Goal: Transaction & Acquisition: Purchase product/service

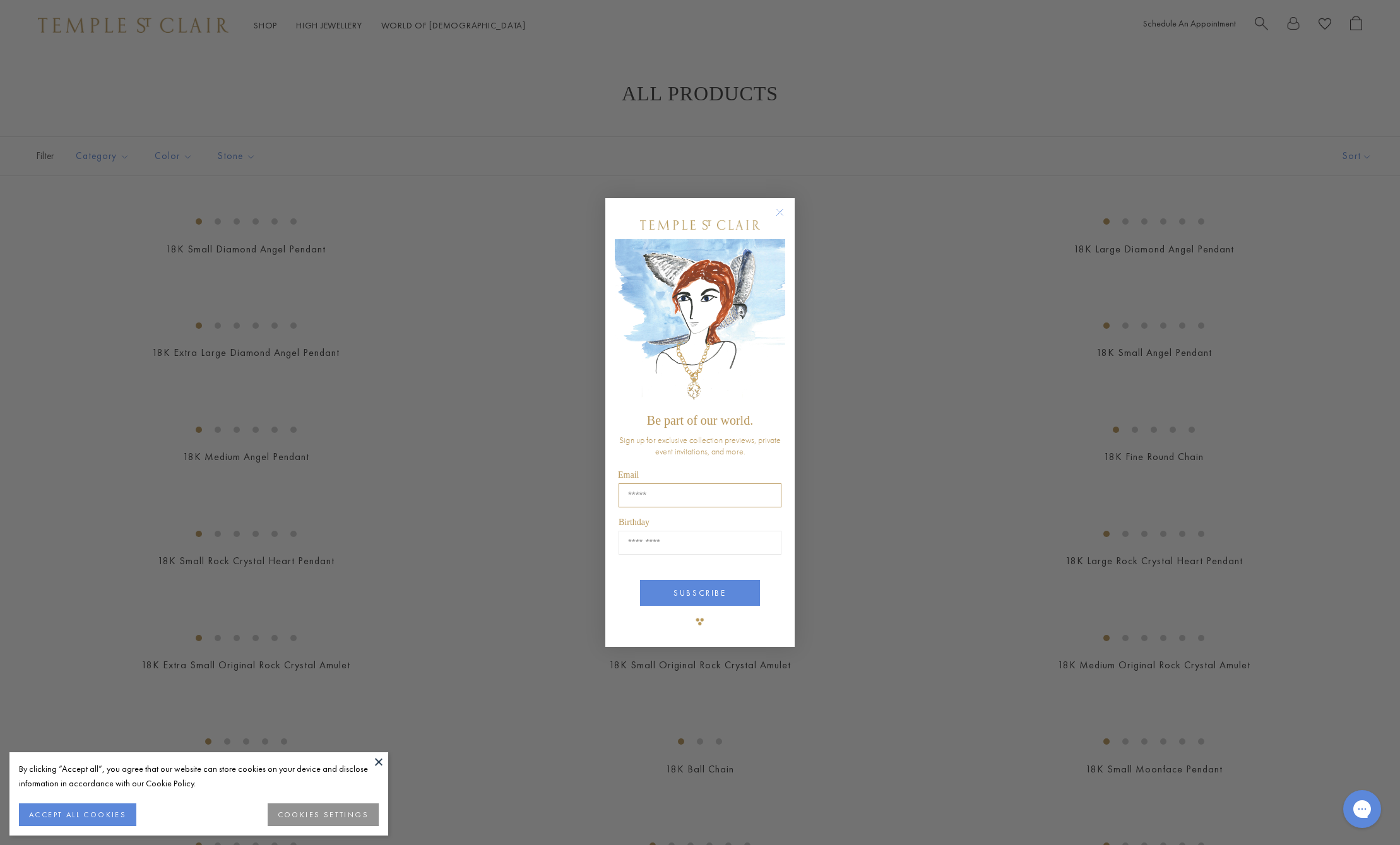
click at [654, 490] on input "Email" at bounding box center [700, 495] width 163 height 24
type input "**********"
click at [660, 544] on input "Birthday" at bounding box center [700, 542] width 163 height 24
type input "*****"
click at [684, 590] on button "SUBSCRIBE" at bounding box center [700, 592] width 120 height 26
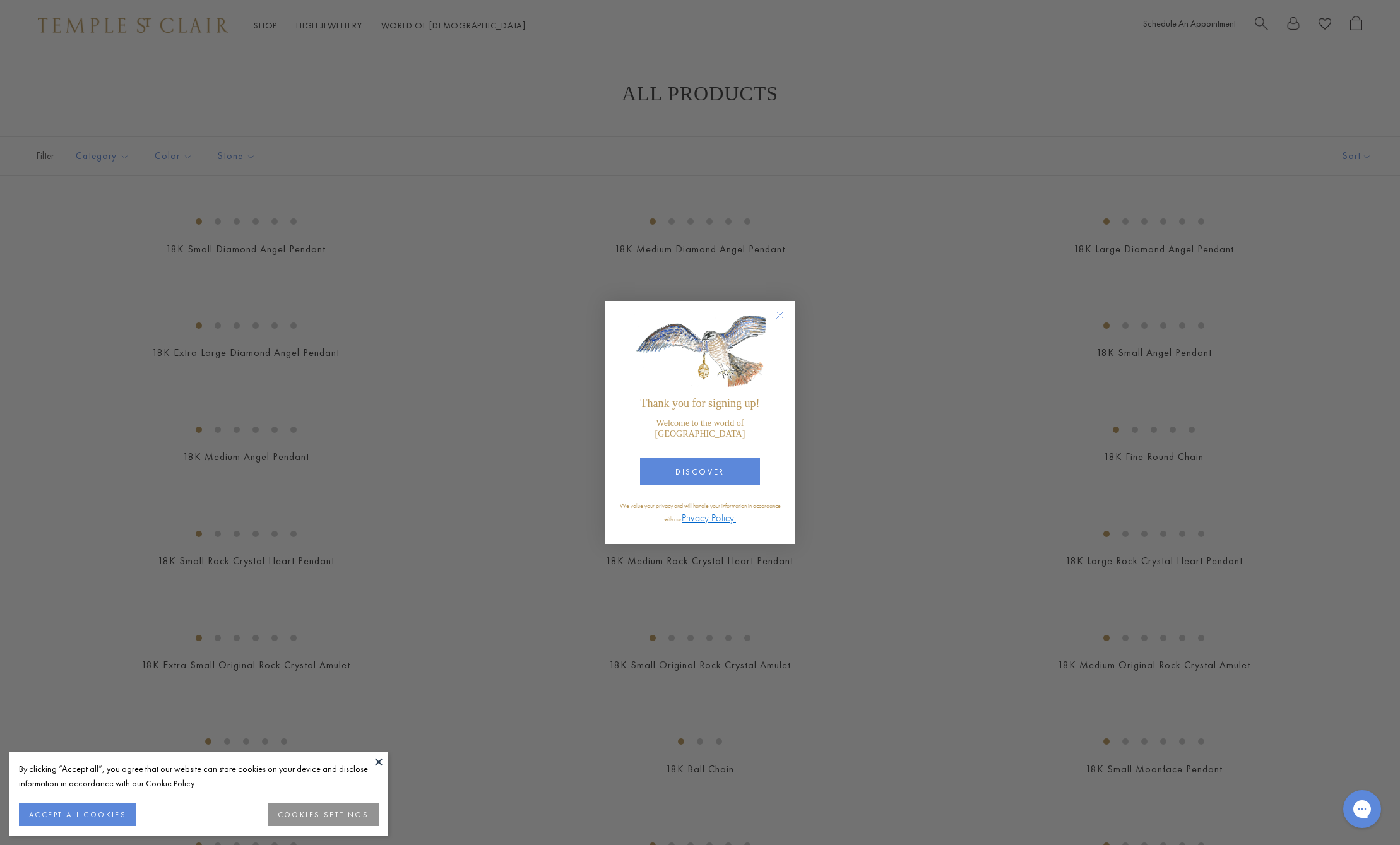
click at [1267, 23] on div "Close dialog Thank you for signing up! Welcome to the world of Temple St. Clair…" at bounding box center [700, 422] width 1400 height 845
click at [1256, 25] on div "Close dialog Thank you for signing up! Welcome to the world of Temple St. Clair…" at bounding box center [700, 422] width 1400 height 845
click at [780, 320] on circle "Close dialog" at bounding box center [780, 315] width 15 height 15
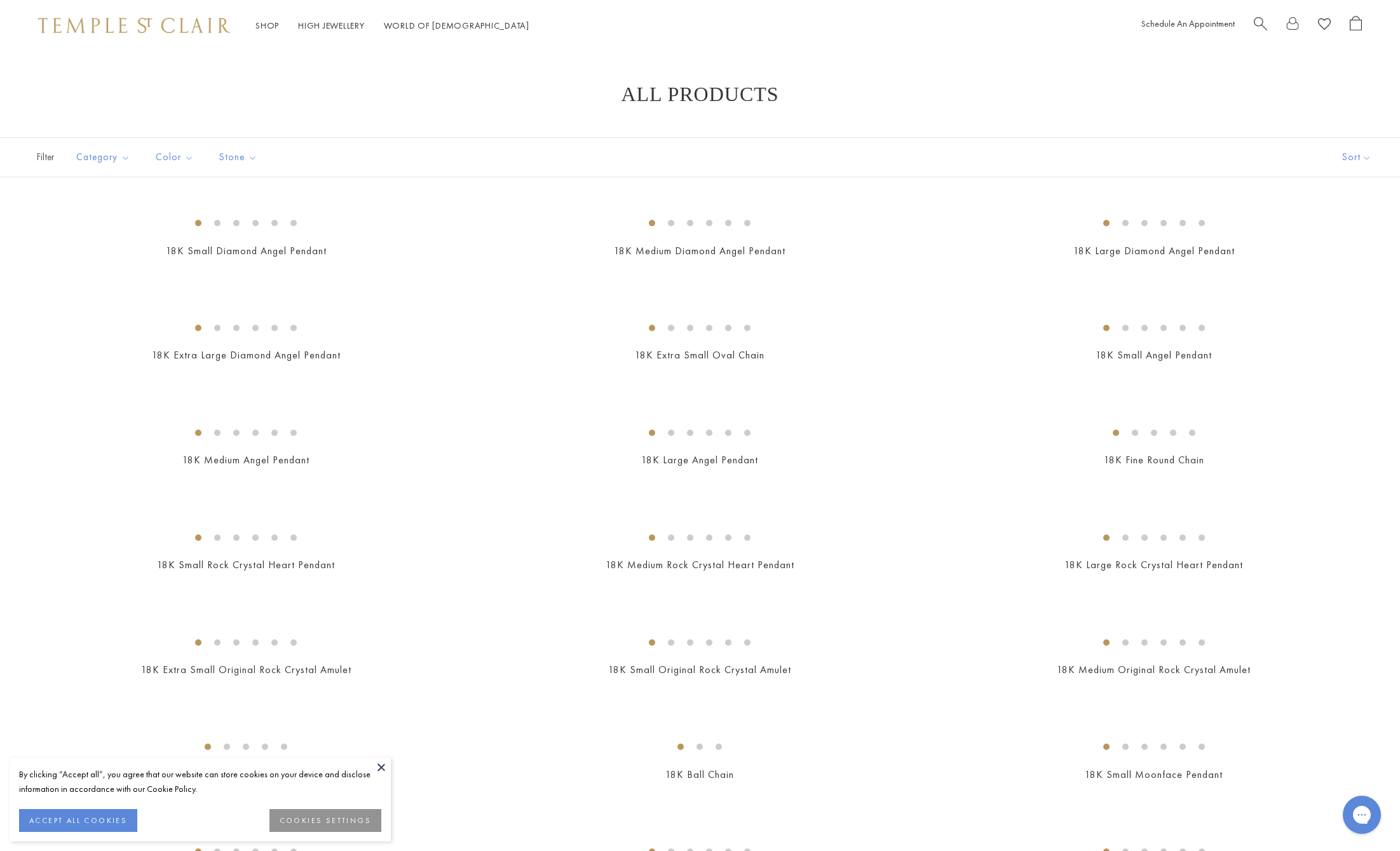
click at [1258, 24] on span "Search" at bounding box center [1260, 22] width 13 height 13
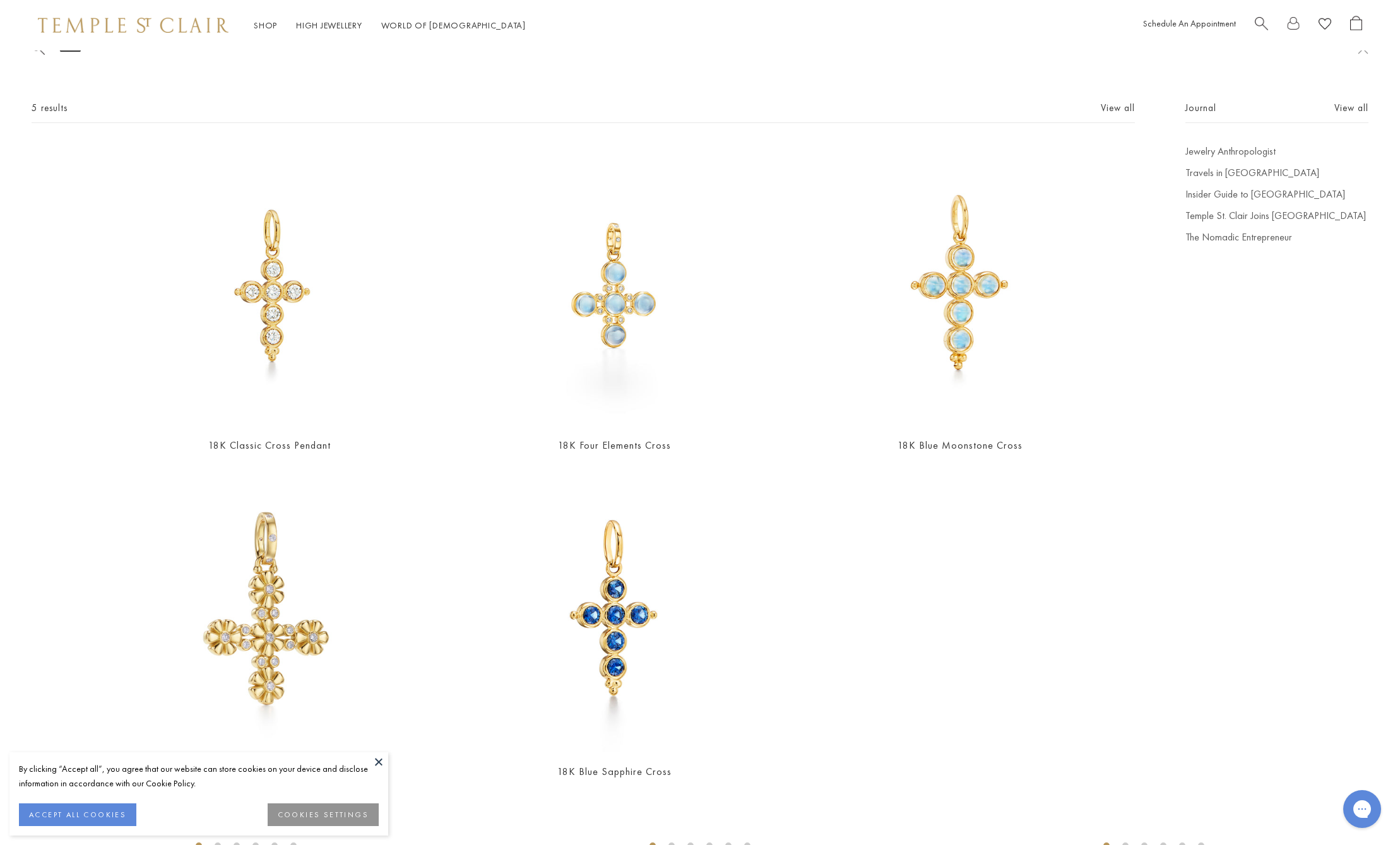
scroll to position [77, 0]
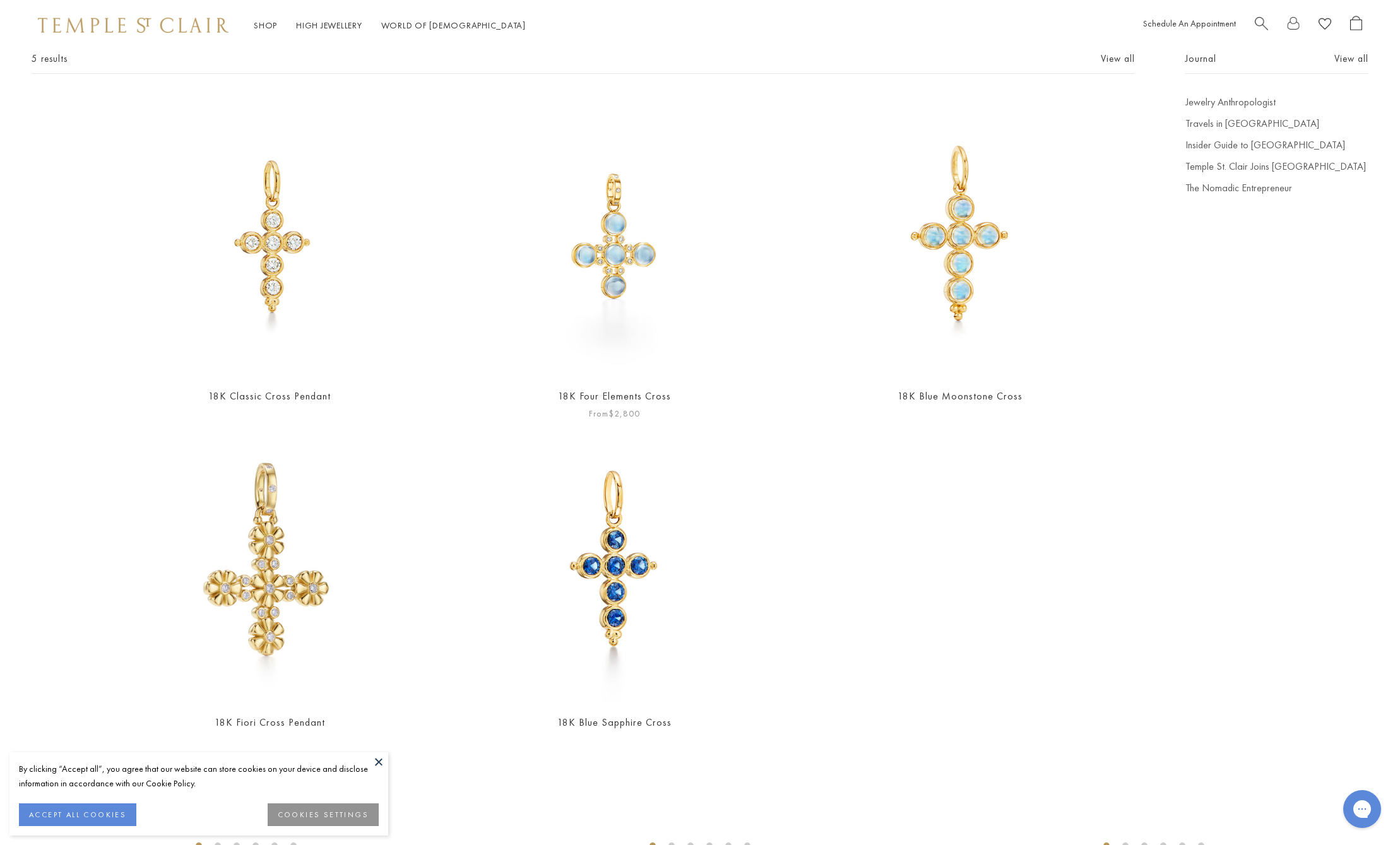
type input "*****"
click at [626, 264] on img at bounding box center [614, 236] width 282 height 282
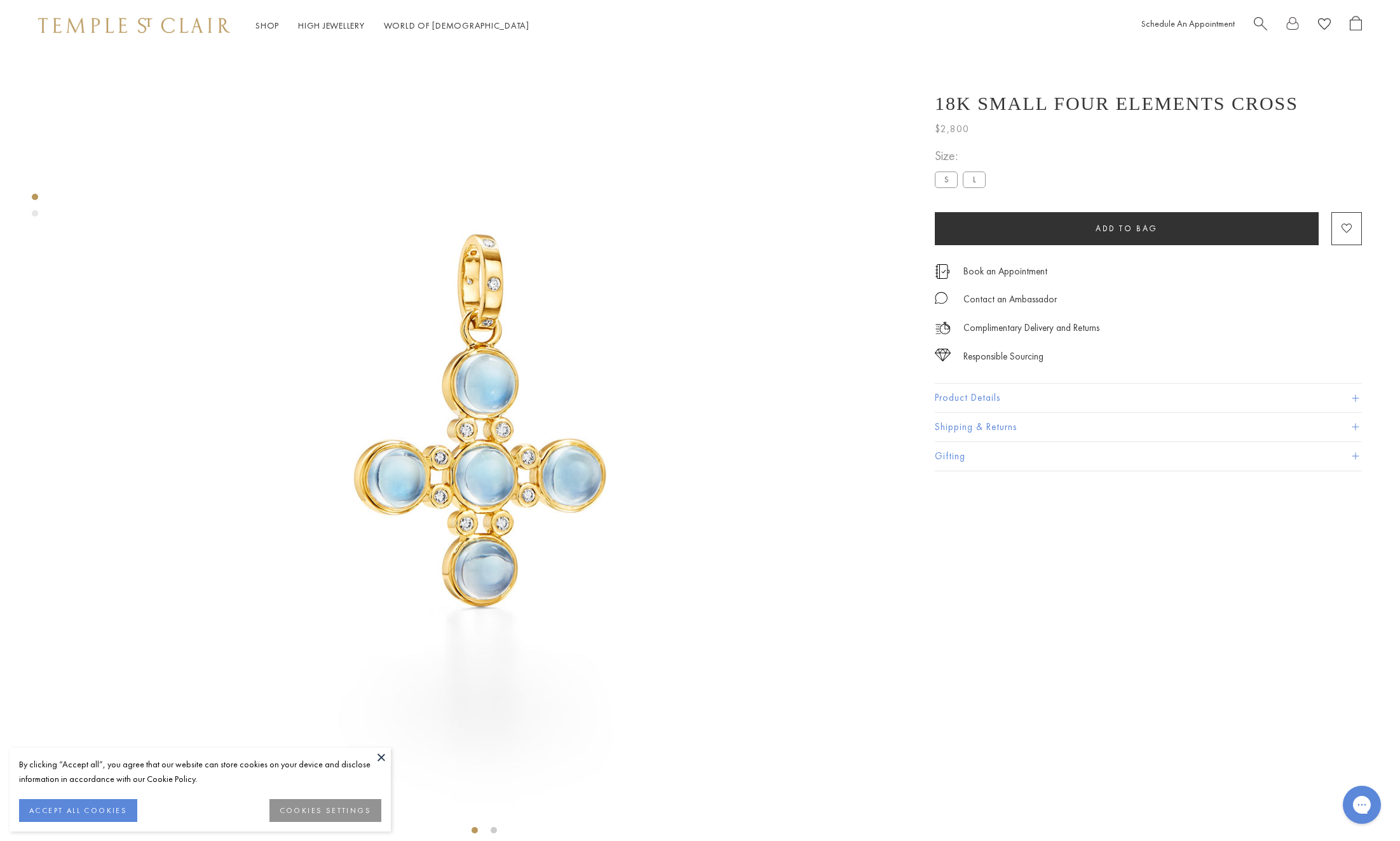
scroll to position [51, 0]
click at [982, 175] on label "L" at bounding box center [975, 180] width 23 height 16
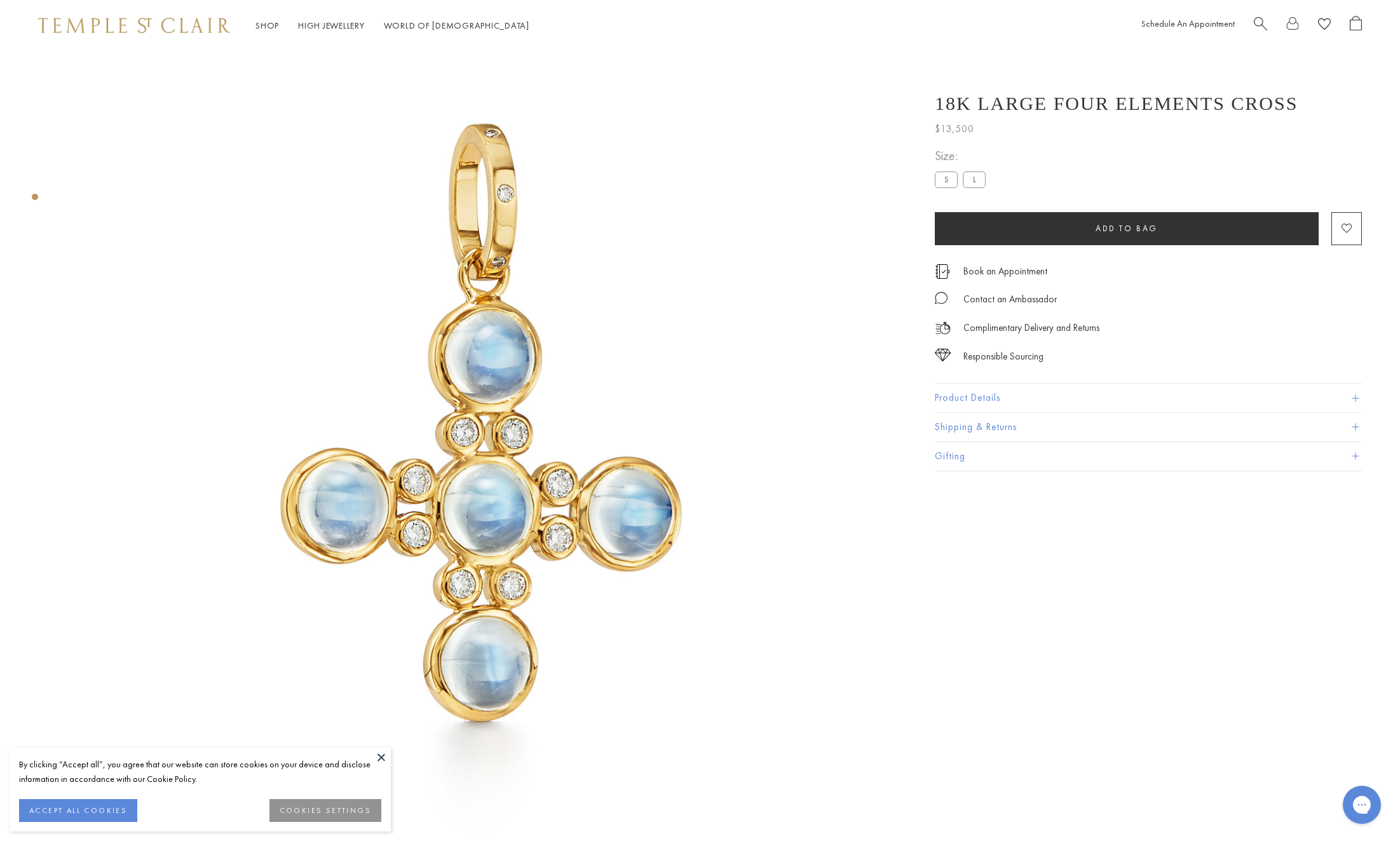
click at [943, 179] on label "S" at bounding box center [946, 180] width 23 height 16
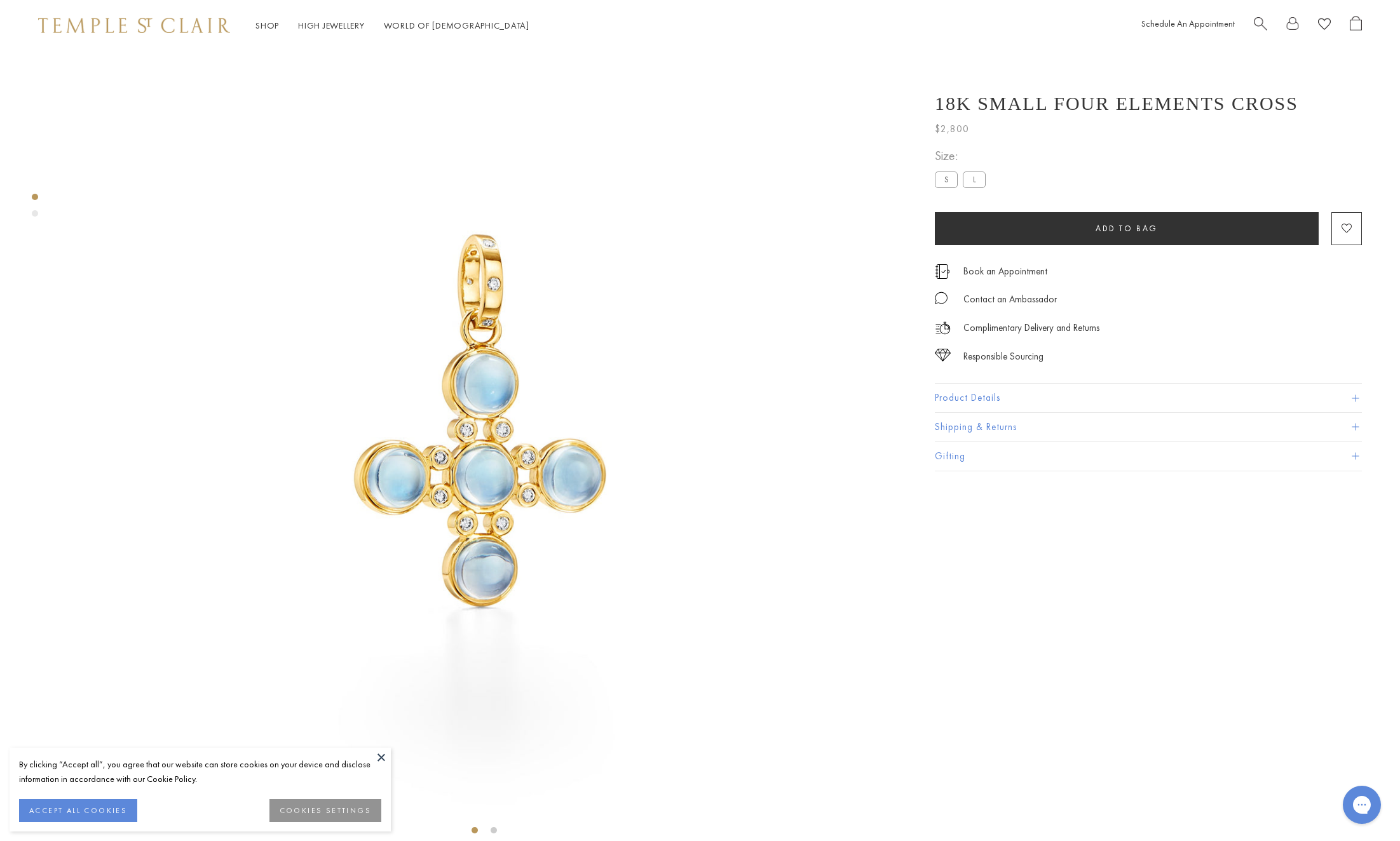
click at [1054, 232] on button "Add to bag" at bounding box center [1126, 228] width 384 height 33
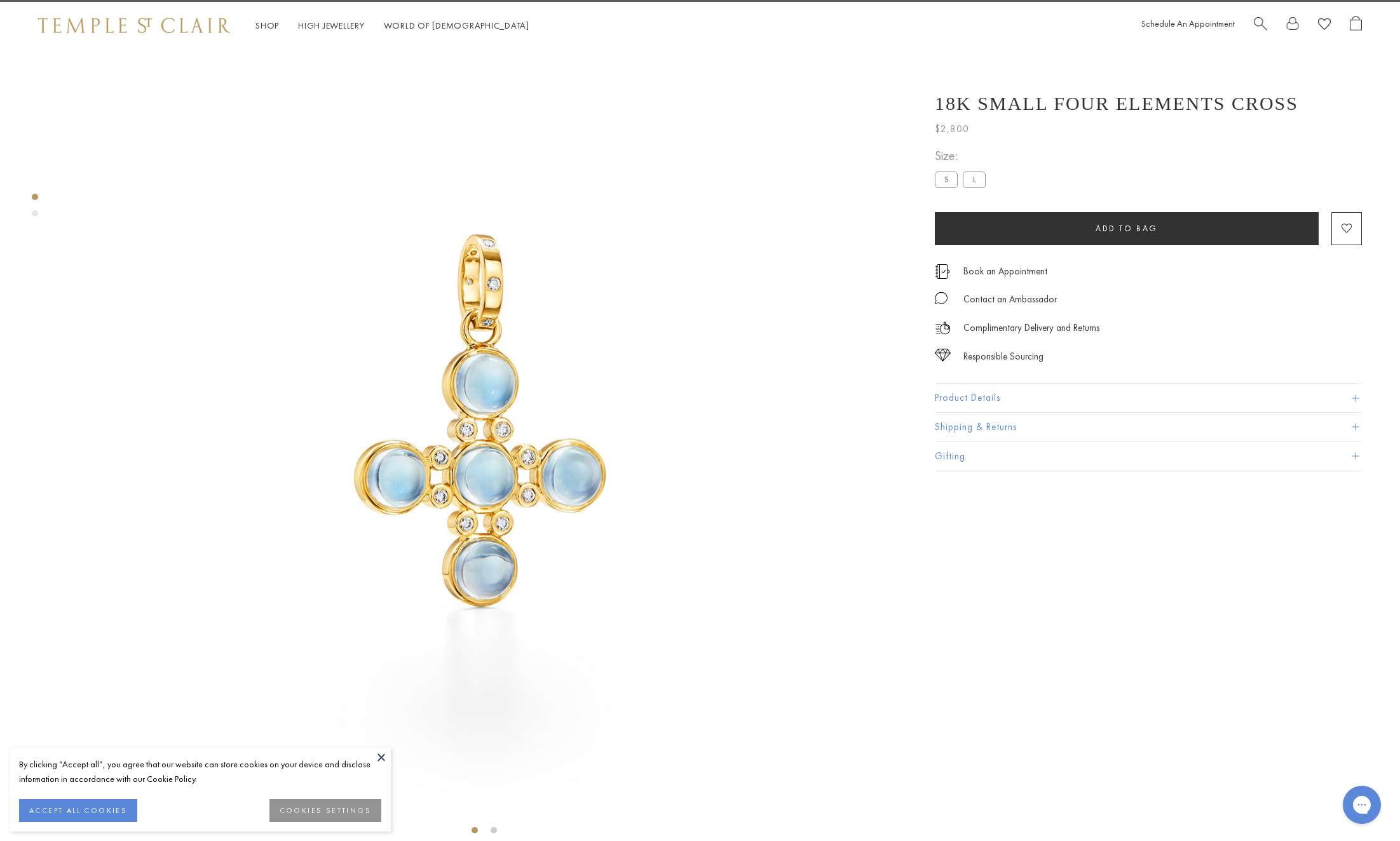
scroll to position [474, 0]
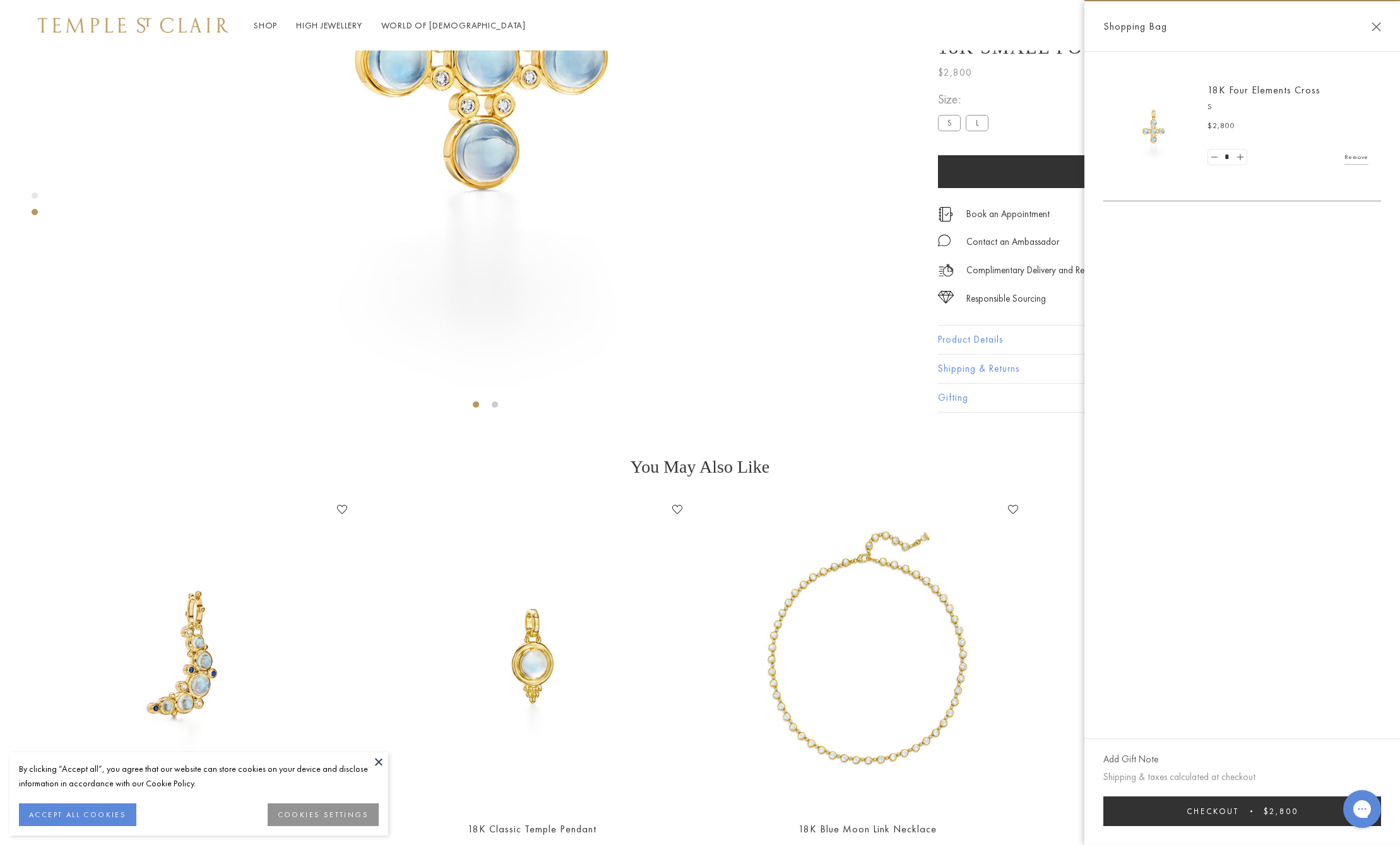
click at [375, 758] on button at bounding box center [378, 761] width 19 height 19
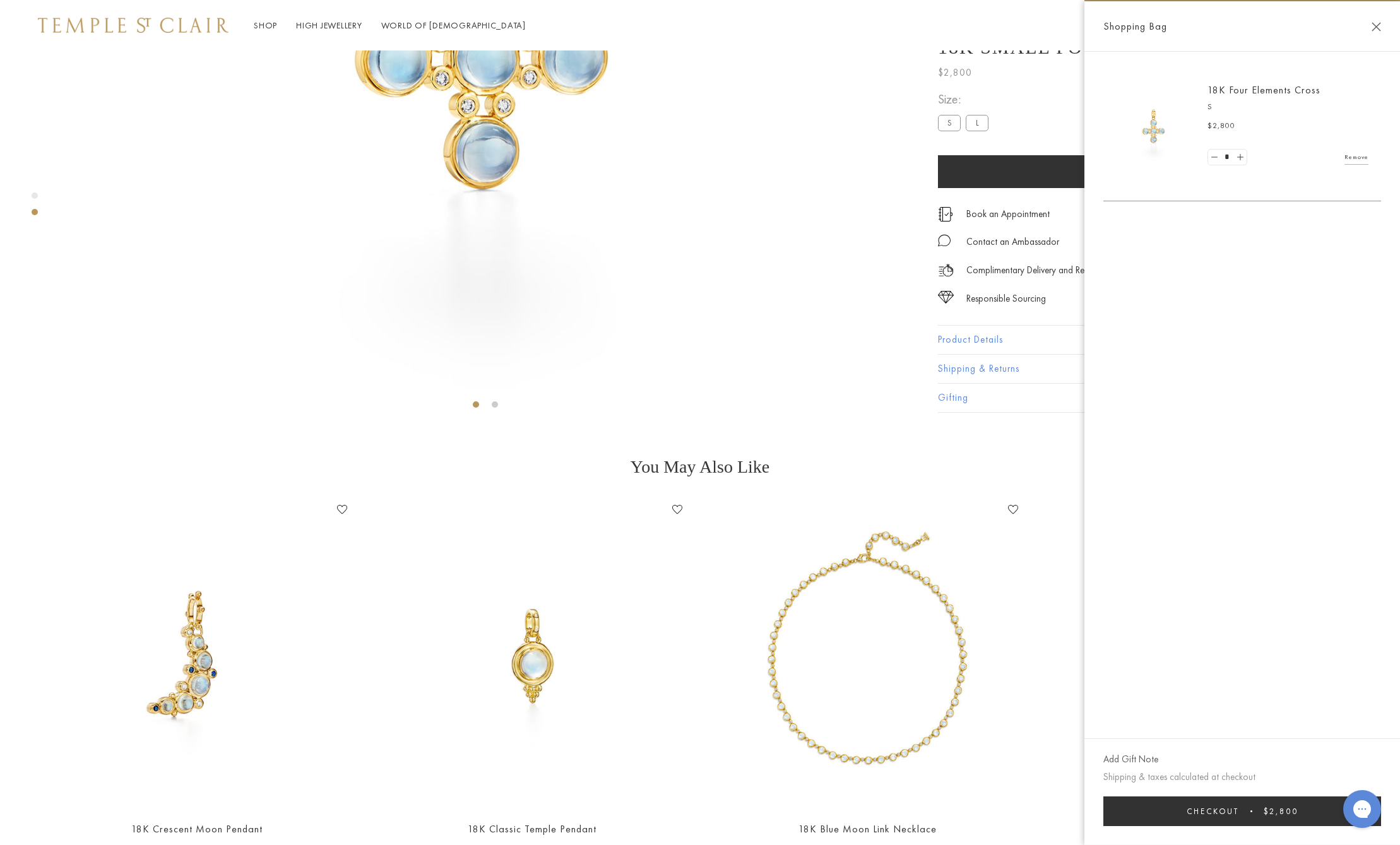
click at [1376, 27] on button "Close Shopping Bag" at bounding box center [1376, 27] width 10 height 10
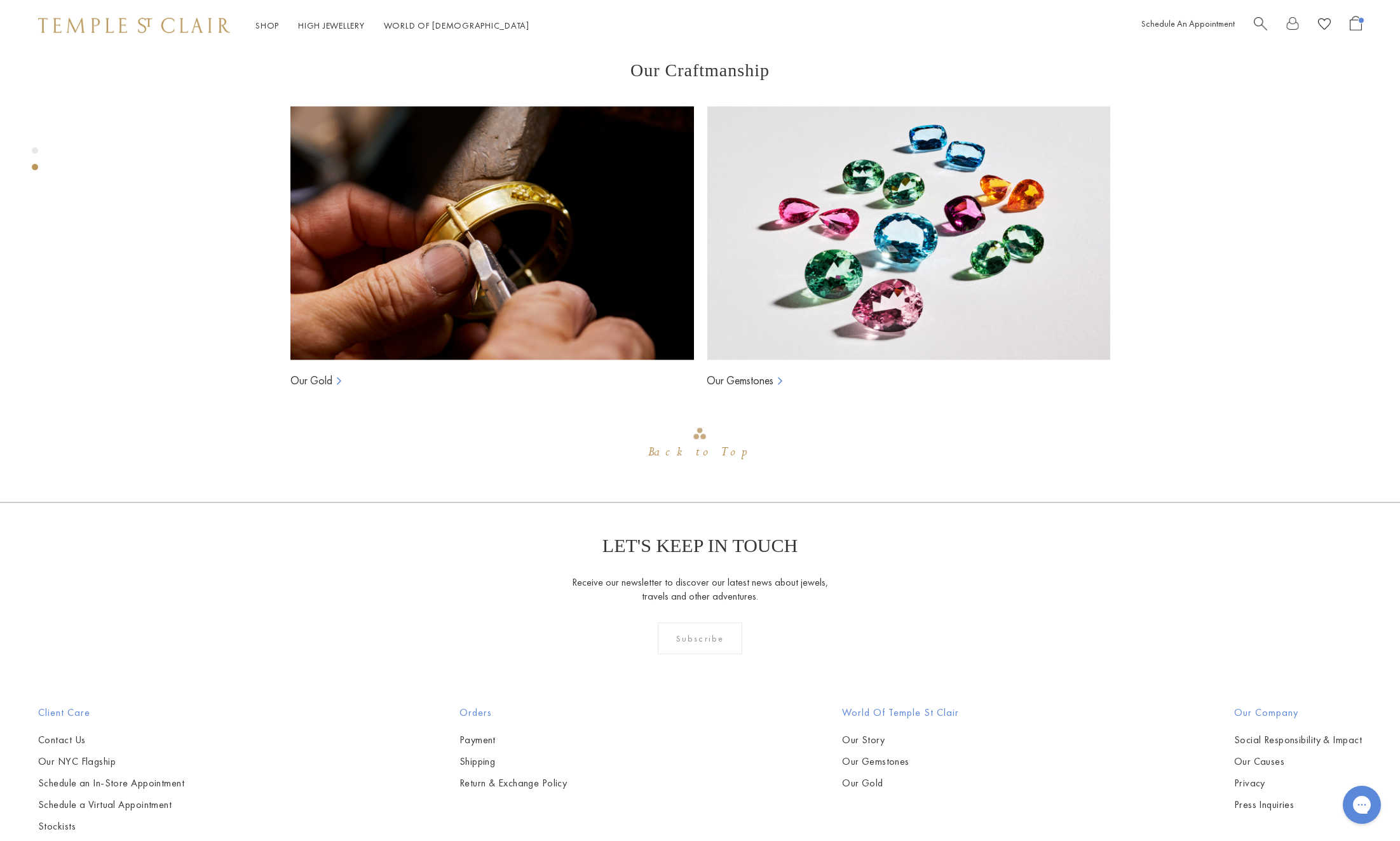
scroll to position [1957, 0]
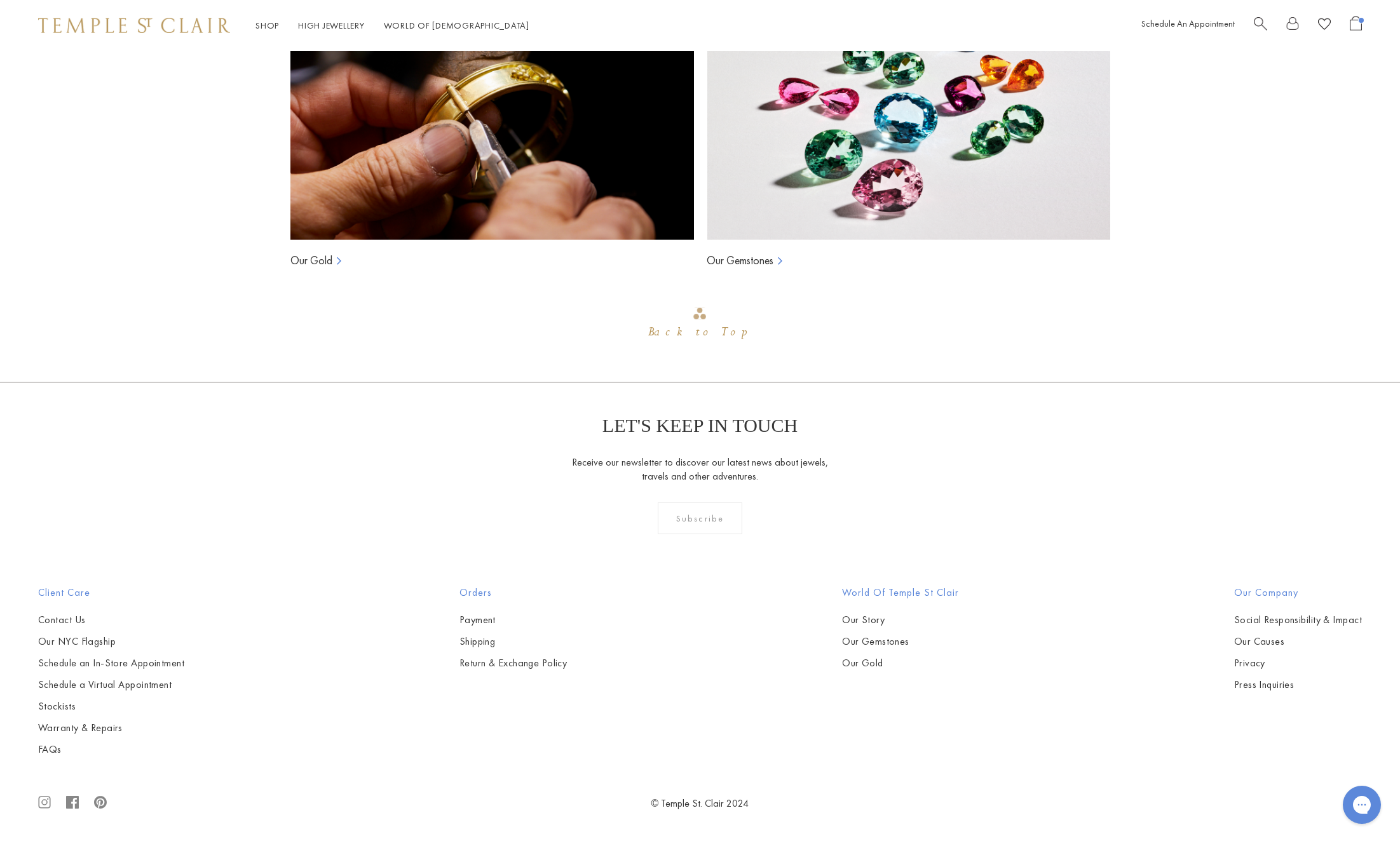
click at [752, 268] on link "Our Gemstones" at bounding box center [740, 260] width 67 height 15
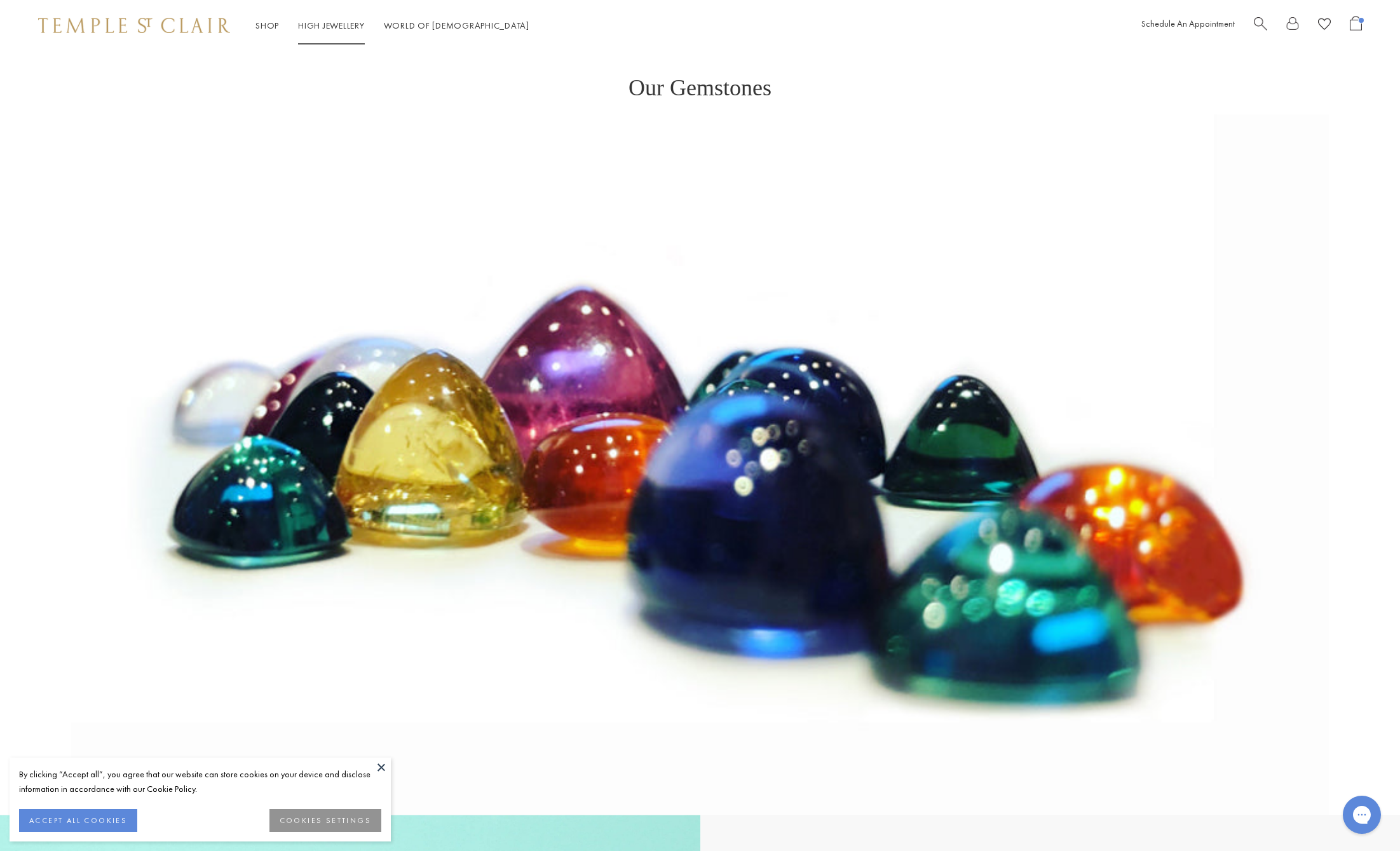
click at [344, 24] on link "High Jewellery High Jewellery" at bounding box center [331, 25] width 67 height 12
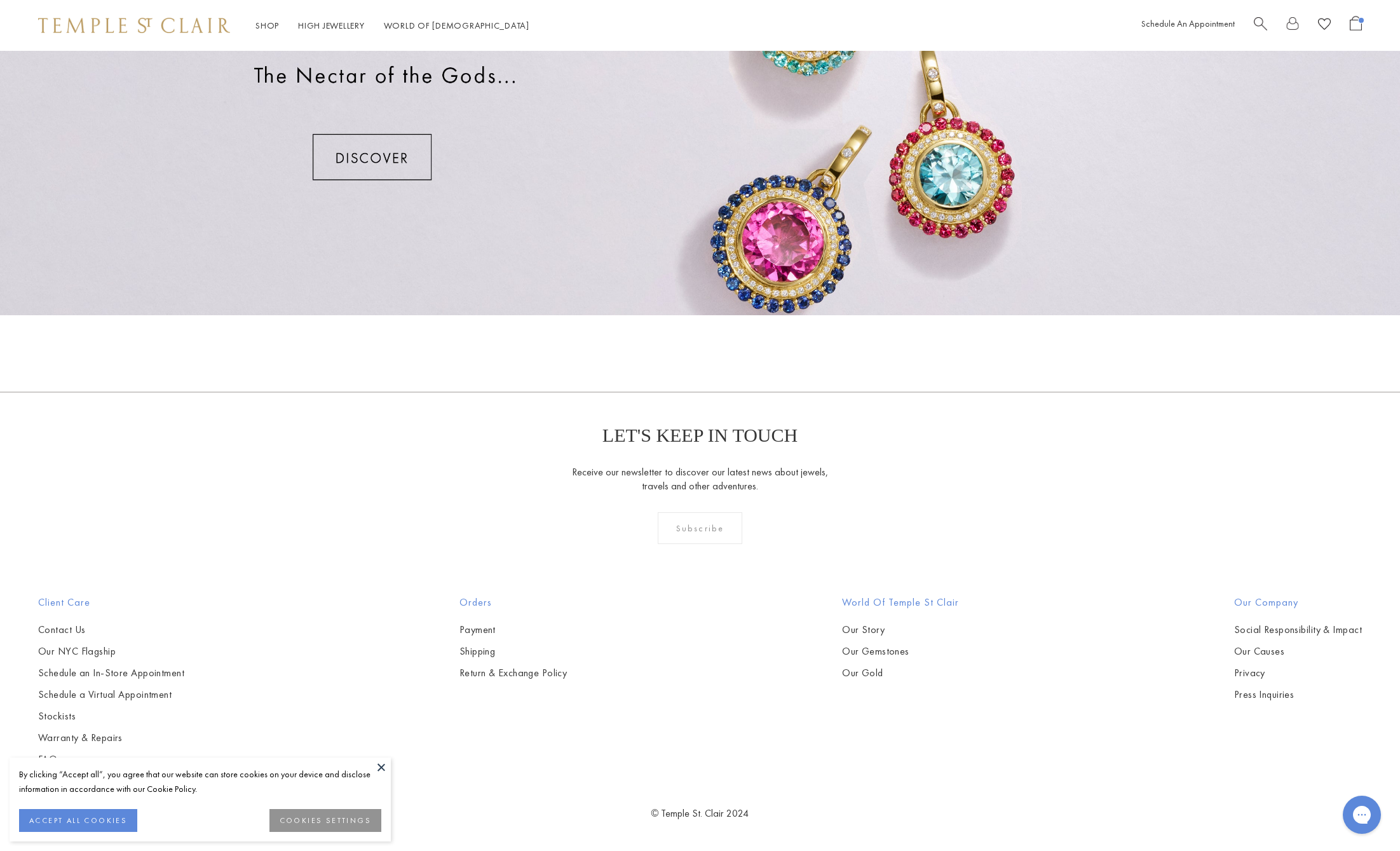
scroll to position [460, 0]
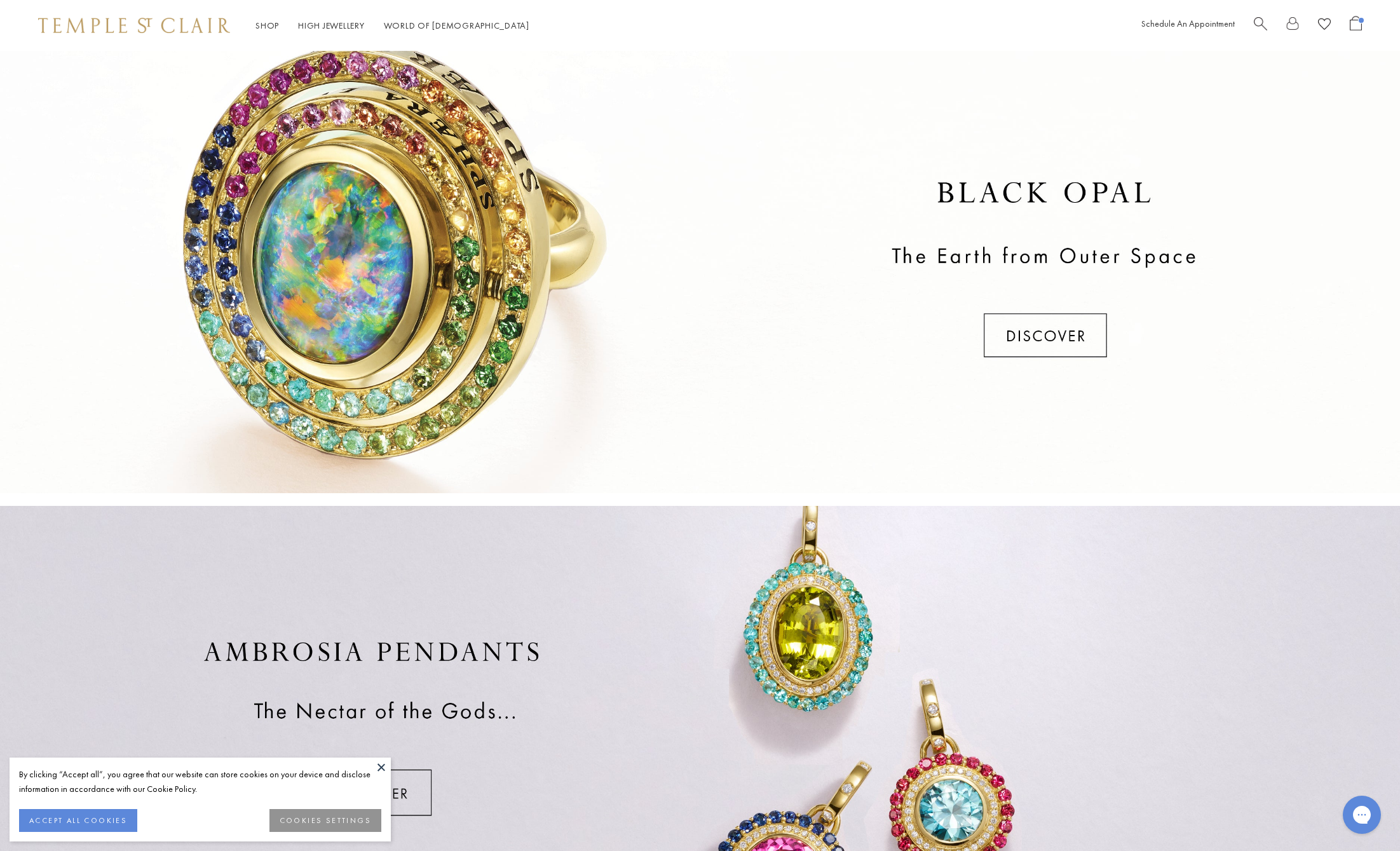
click at [1261, 30] on link "Search" at bounding box center [1260, 26] width 13 height 20
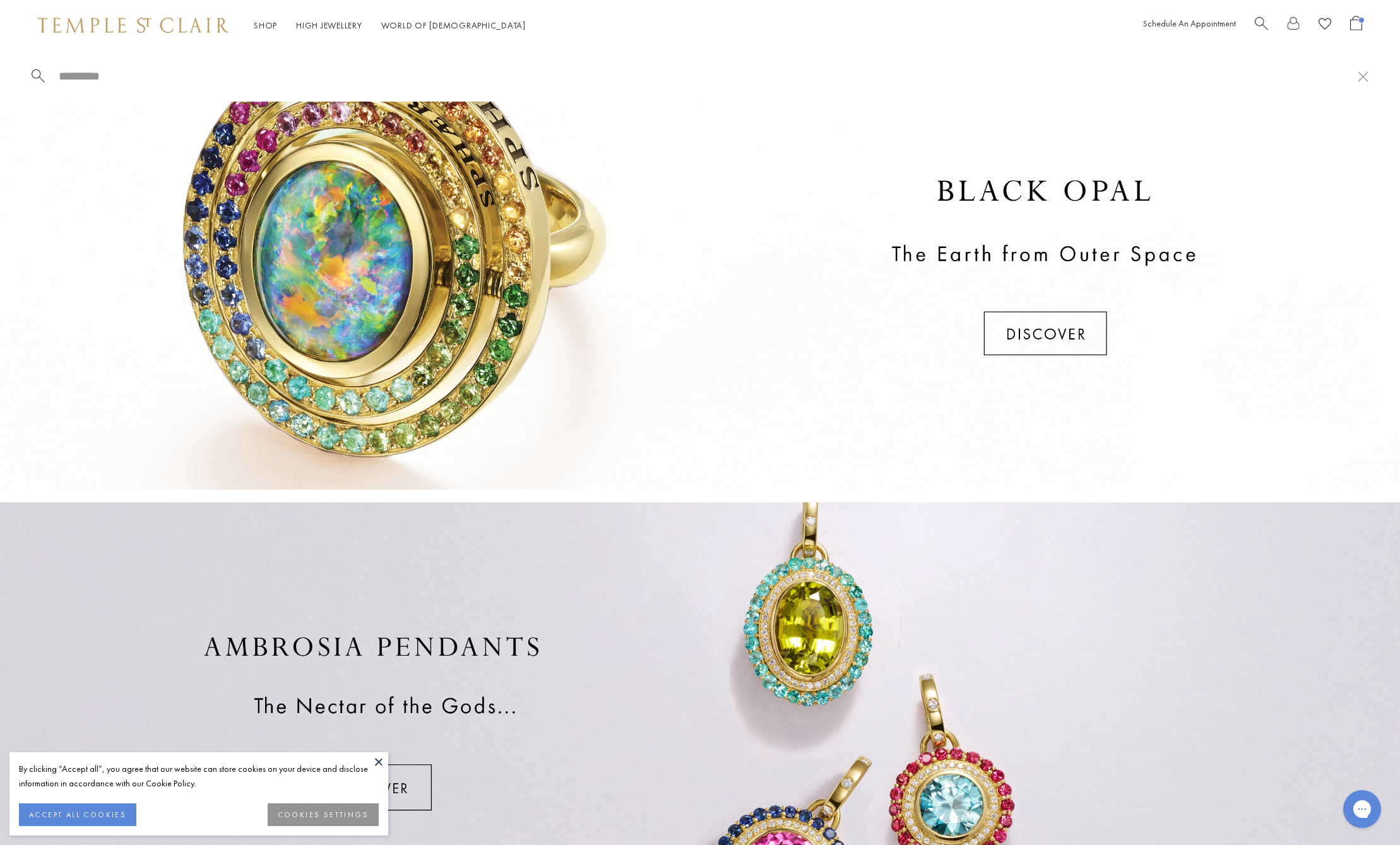
click at [1256, 19] on span "Search" at bounding box center [1260, 22] width 13 height 13
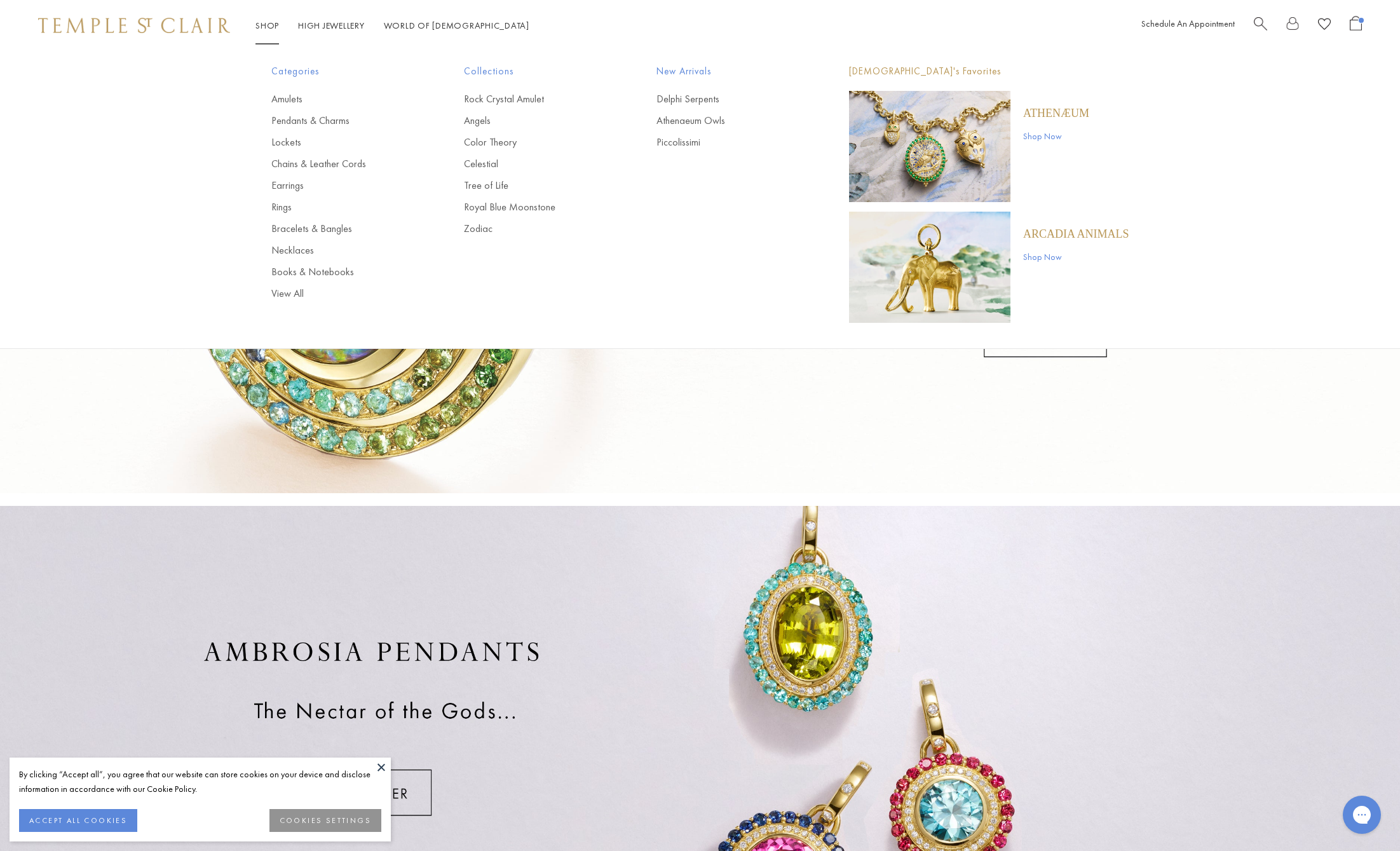
click at [268, 28] on link "Shop Shop" at bounding box center [267, 25] width 23 height 12
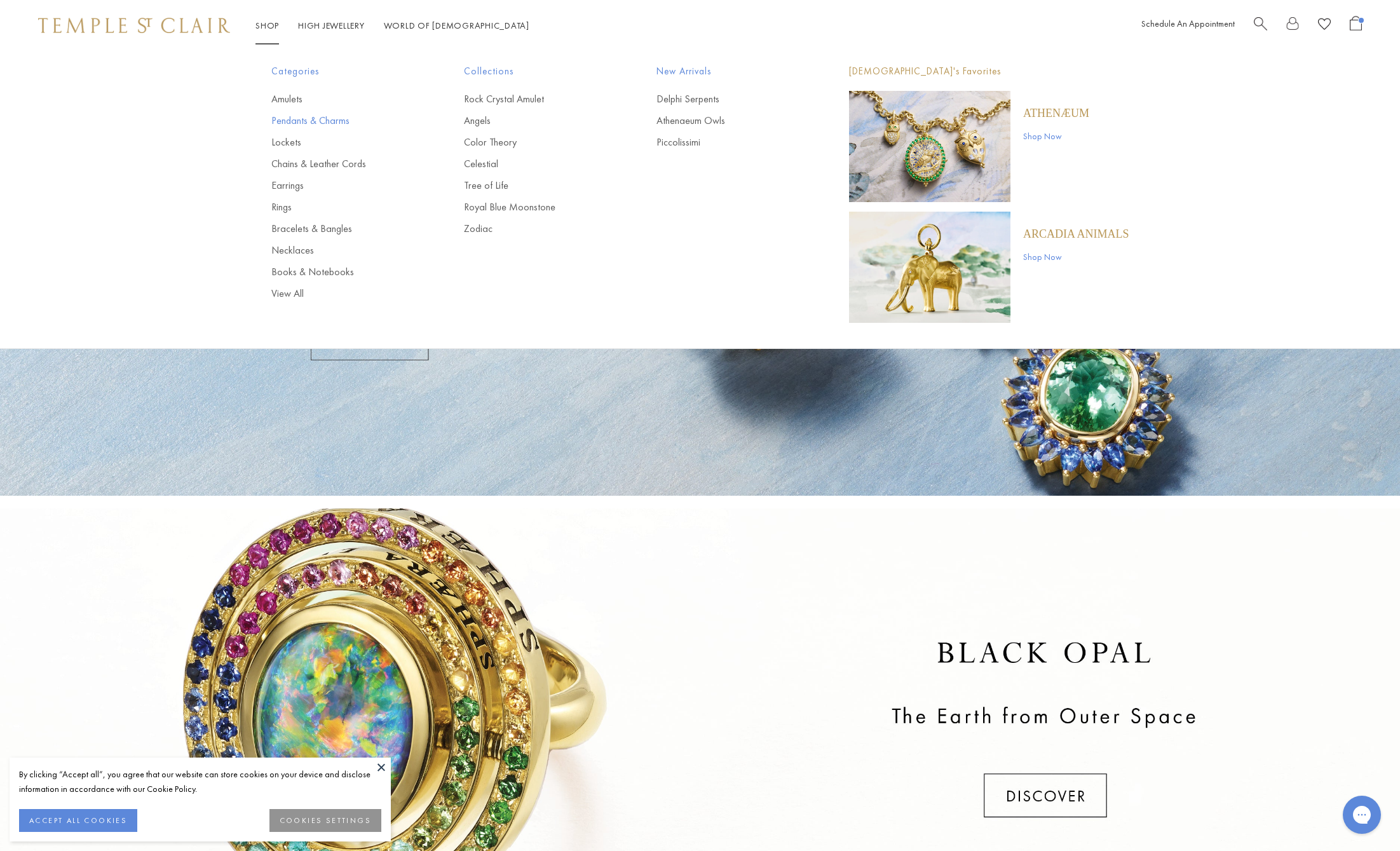
click at [319, 124] on link "Pendants & Charms" at bounding box center [342, 121] width 142 height 14
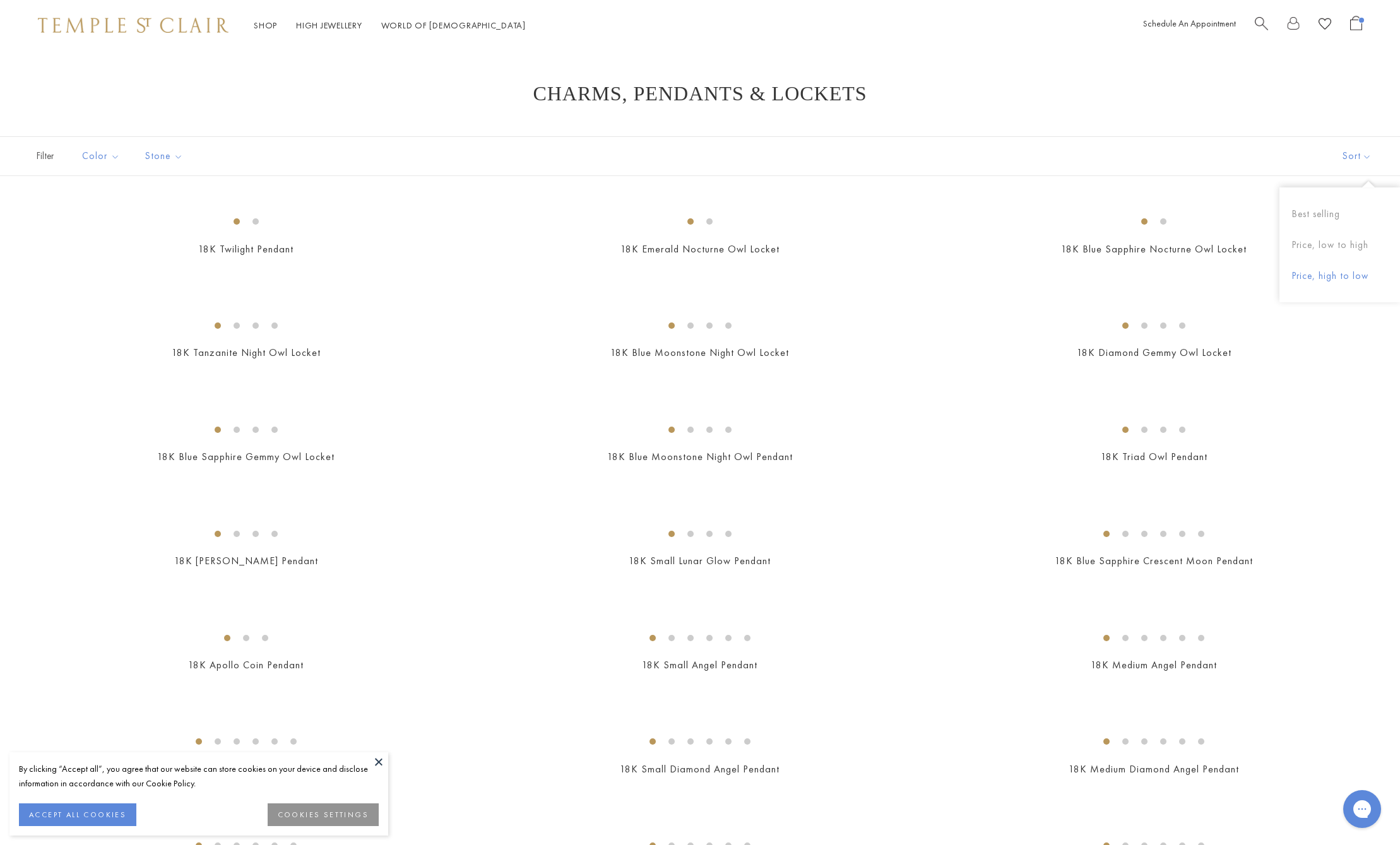
click at [1336, 281] on button "Price, high to low" at bounding box center [1339, 276] width 120 height 31
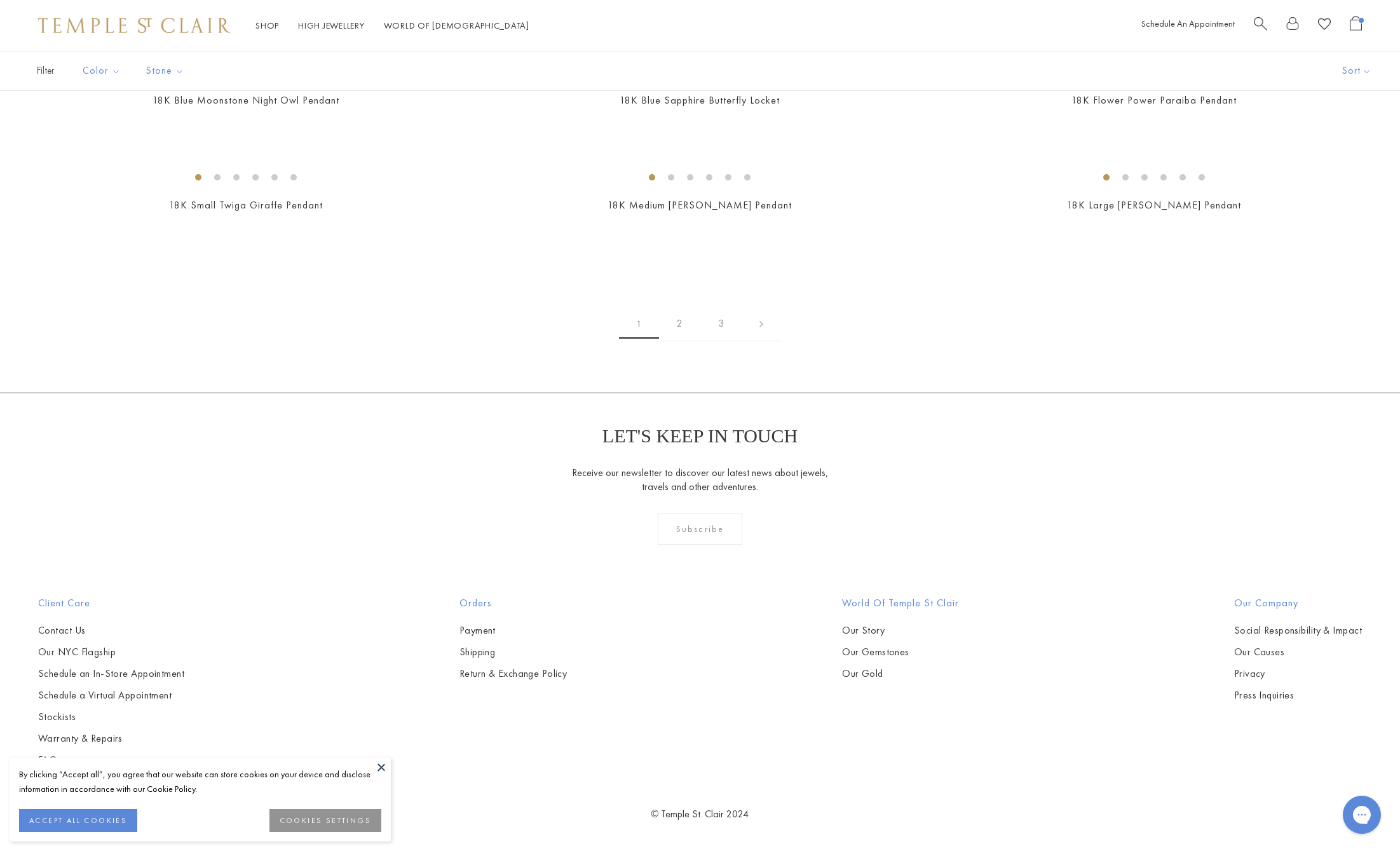
scroll to position [8123, 0]
click at [675, 323] on link "2" at bounding box center [679, 323] width 41 height 35
